Goal: Information Seeking & Learning: Learn about a topic

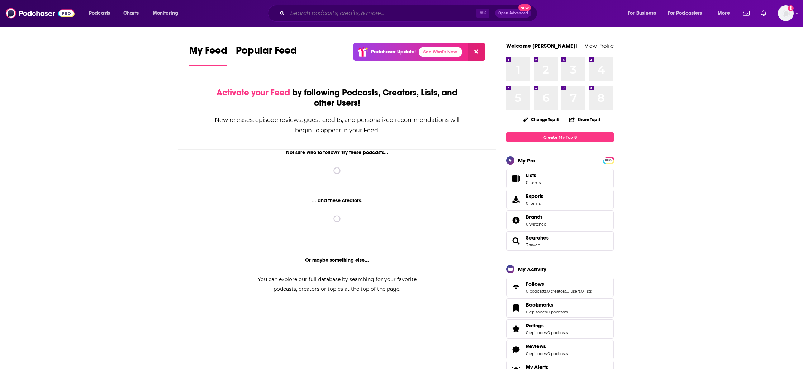
click at [365, 11] on input "Search podcasts, credits, & more..." at bounding box center [382, 13] width 189 height 11
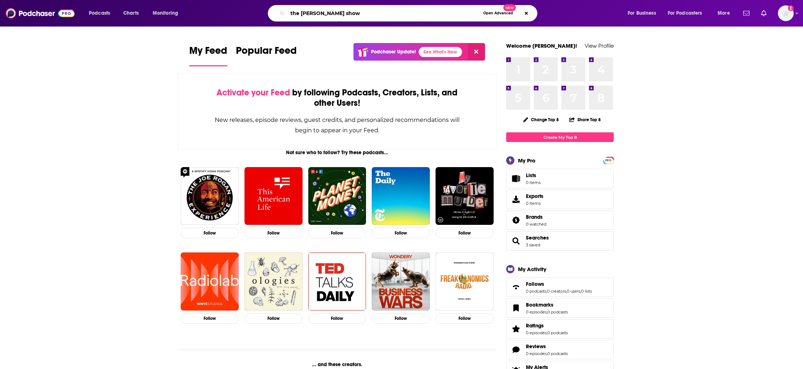
type input "the [PERSON_NAME] show"
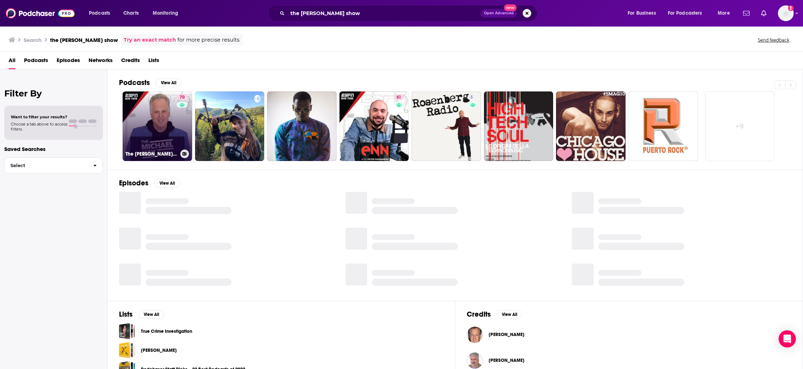
click at [147, 138] on link "70 The [PERSON_NAME] Show" at bounding box center [158, 126] width 70 height 70
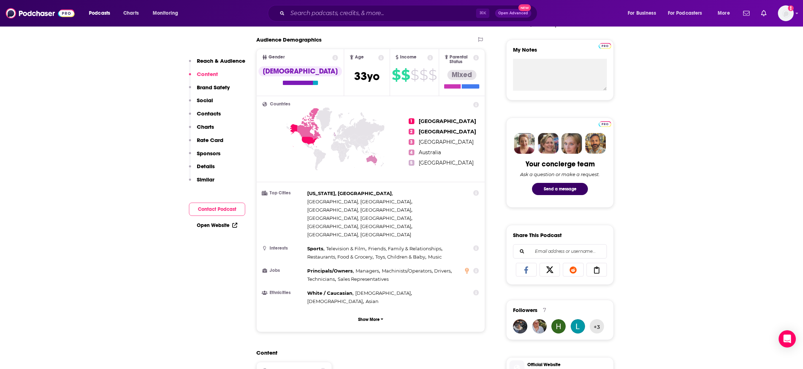
scroll to position [157, 0]
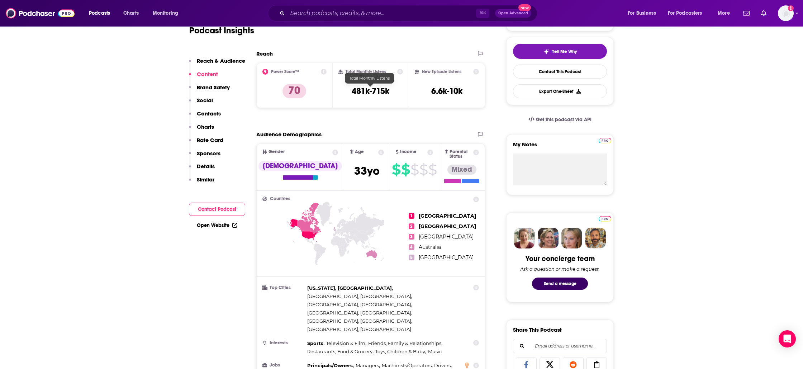
click at [361, 94] on h3 "481k-715k" at bounding box center [371, 91] width 38 height 11
copy div "481k-715k"
